Goal: Find specific page/section: Find specific page/section

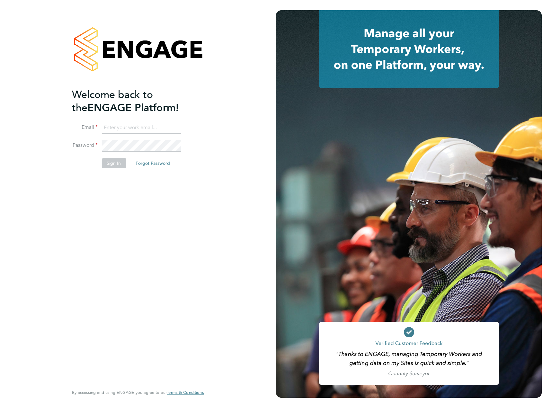
type input "daniel.packer@cpplc.com"
click at [116, 163] on button "Sign In" at bounding box center [114, 163] width 24 height 10
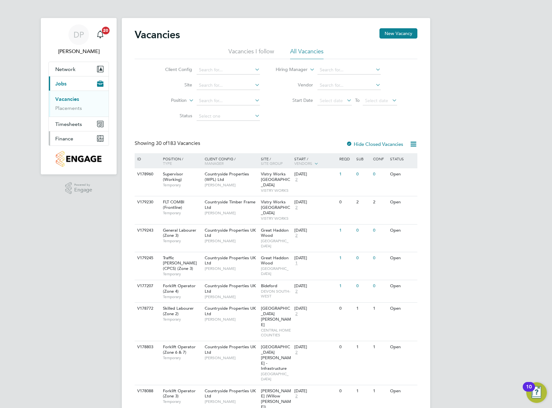
click at [72, 136] on span "Finance" at bounding box center [64, 139] width 18 height 6
click at [69, 133] on link "Invoices & Credit Notes" at bounding box center [75, 131] width 40 height 13
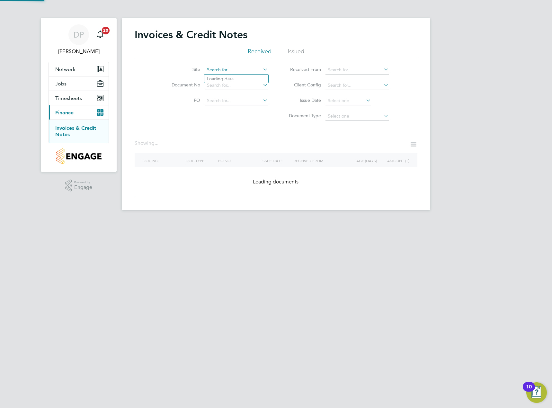
click at [224, 66] on input at bounding box center [236, 70] width 63 height 9
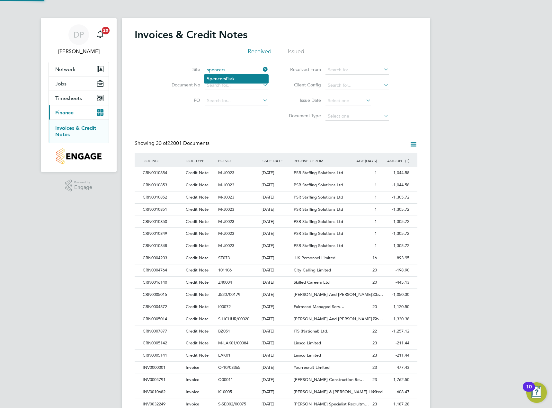
click at [230, 82] on li "[GEOGRAPHIC_DATA]" at bounding box center [236, 79] width 64 height 9
type input "[GEOGRAPHIC_DATA]"
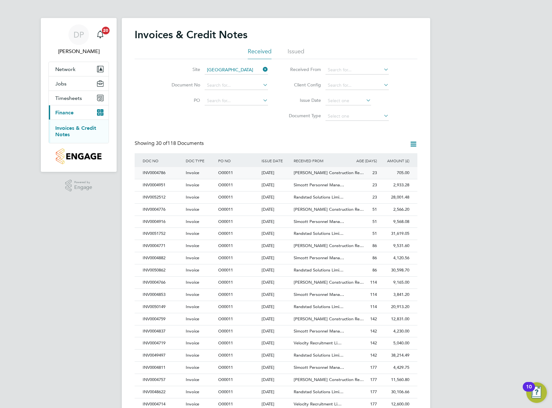
click at [327, 171] on span "[PERSON_NAME] Construction Re…" at bounding box center [329, 172] width 70 height 5
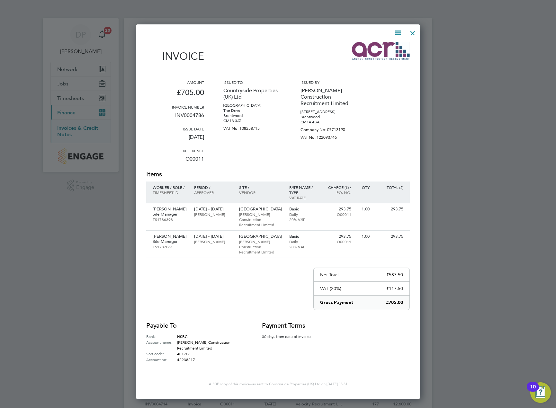
click at [411, 37] on div at bounding box center [413, 32] width 12 height 12
